Goal: Transaction & Acquisition: Purchase product/service

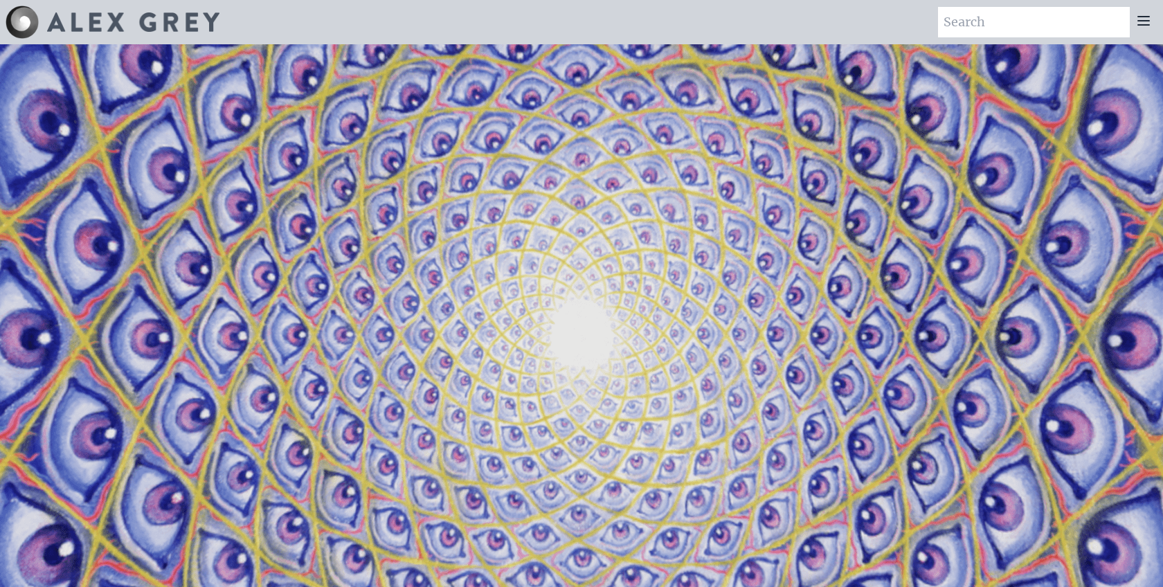
click at [1147, 29] on div at bounding box center [1144, 22] width 28 height 30
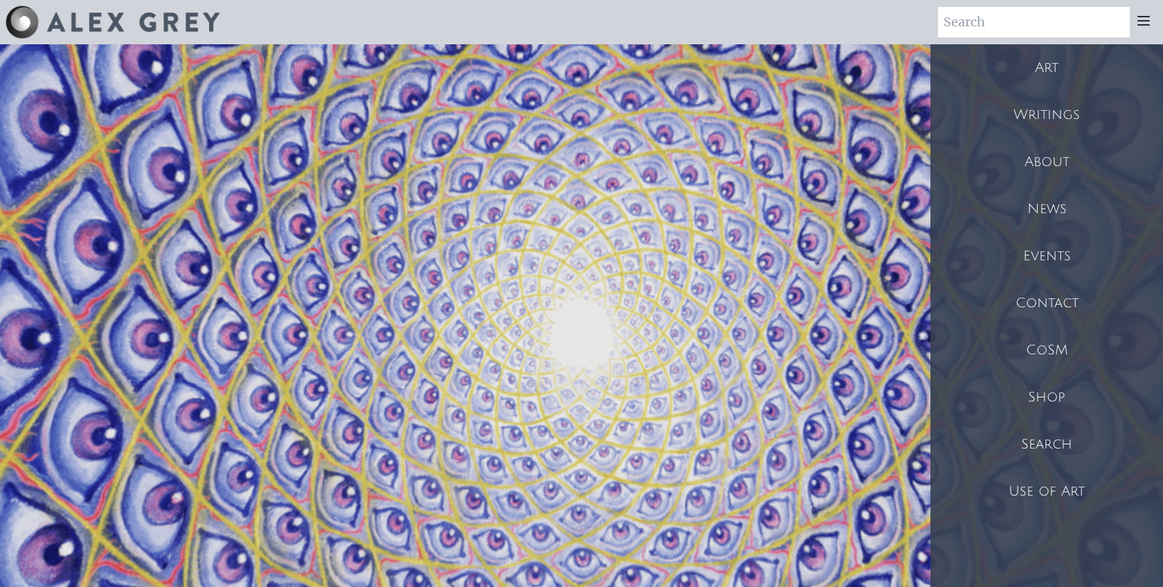
click at [1051, 390] on div "Shop" at bounding box center [1046, 397] width 233 height 47
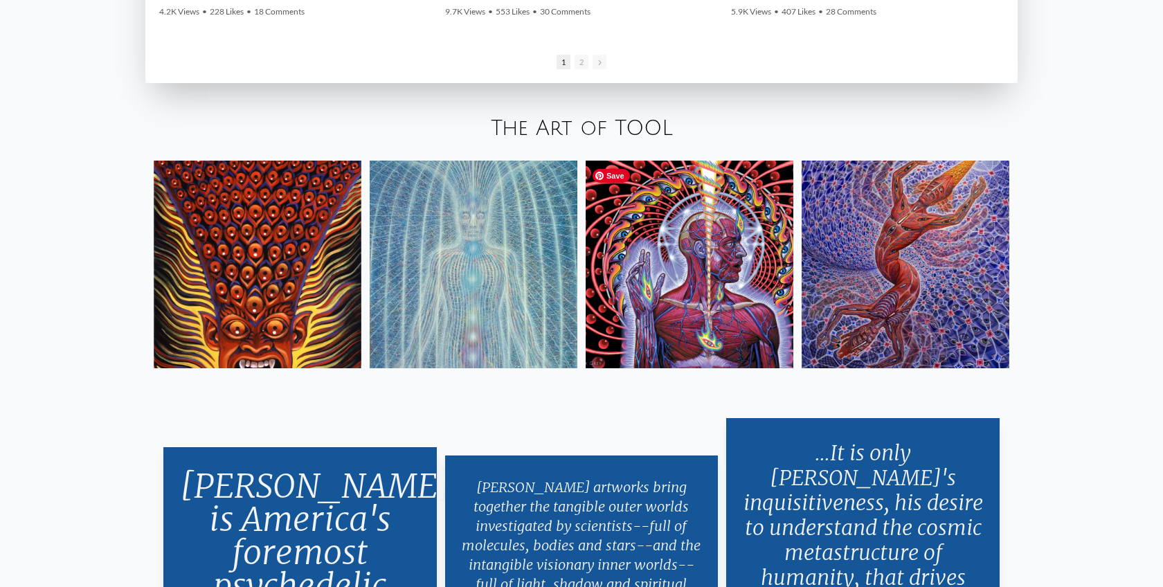
scroll to position [2624, 0]
